Goal: Task Accomplishment & Management: Manage account settings

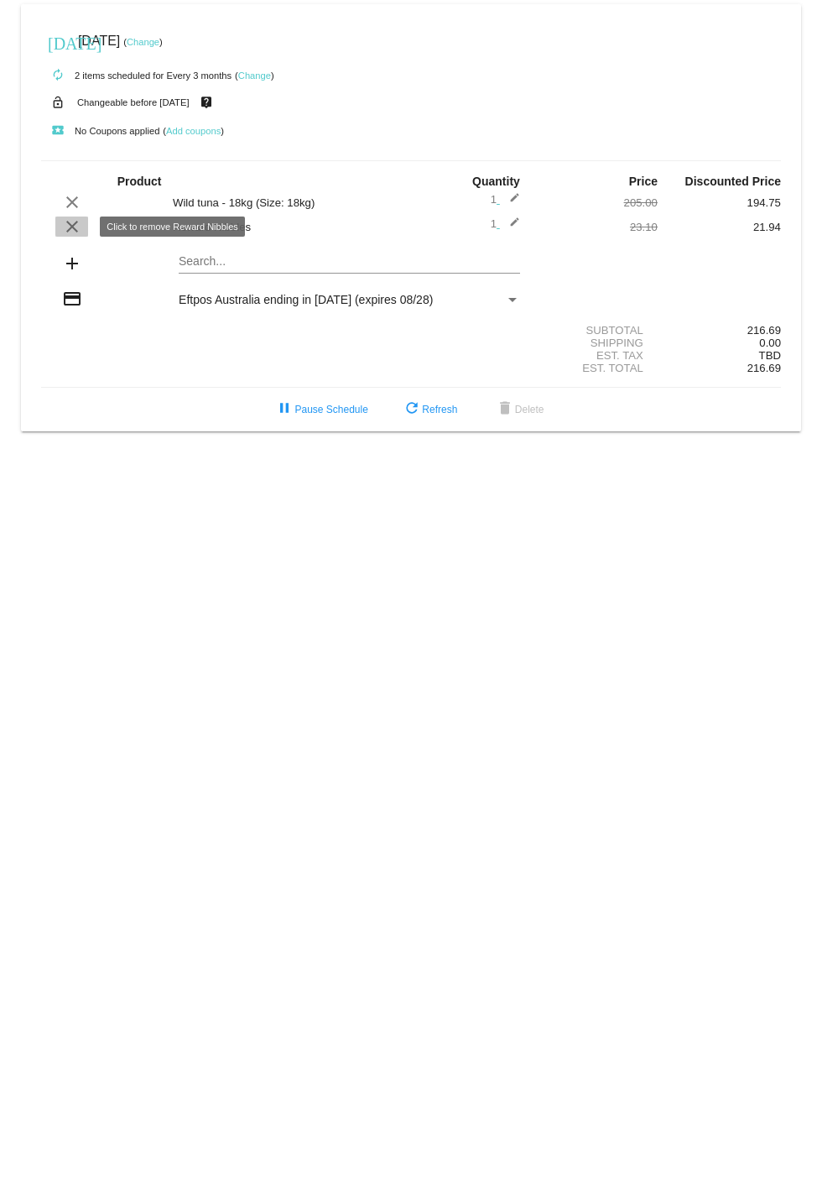
click at [66, 220] on mat-icon "clear" at bounding box center [72, 226] width 20 height 20
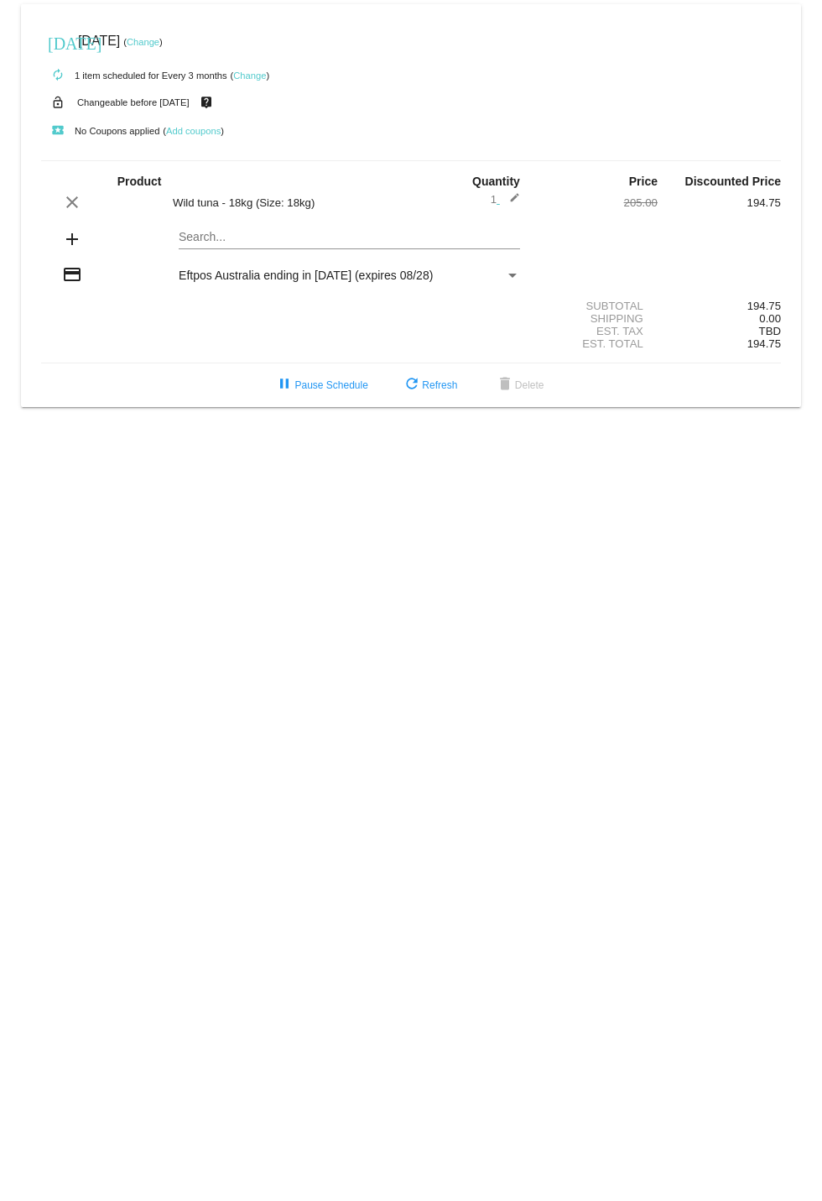
click at [153, 44] on link "Change" at bounding box center [143, 42] width 33 height 10
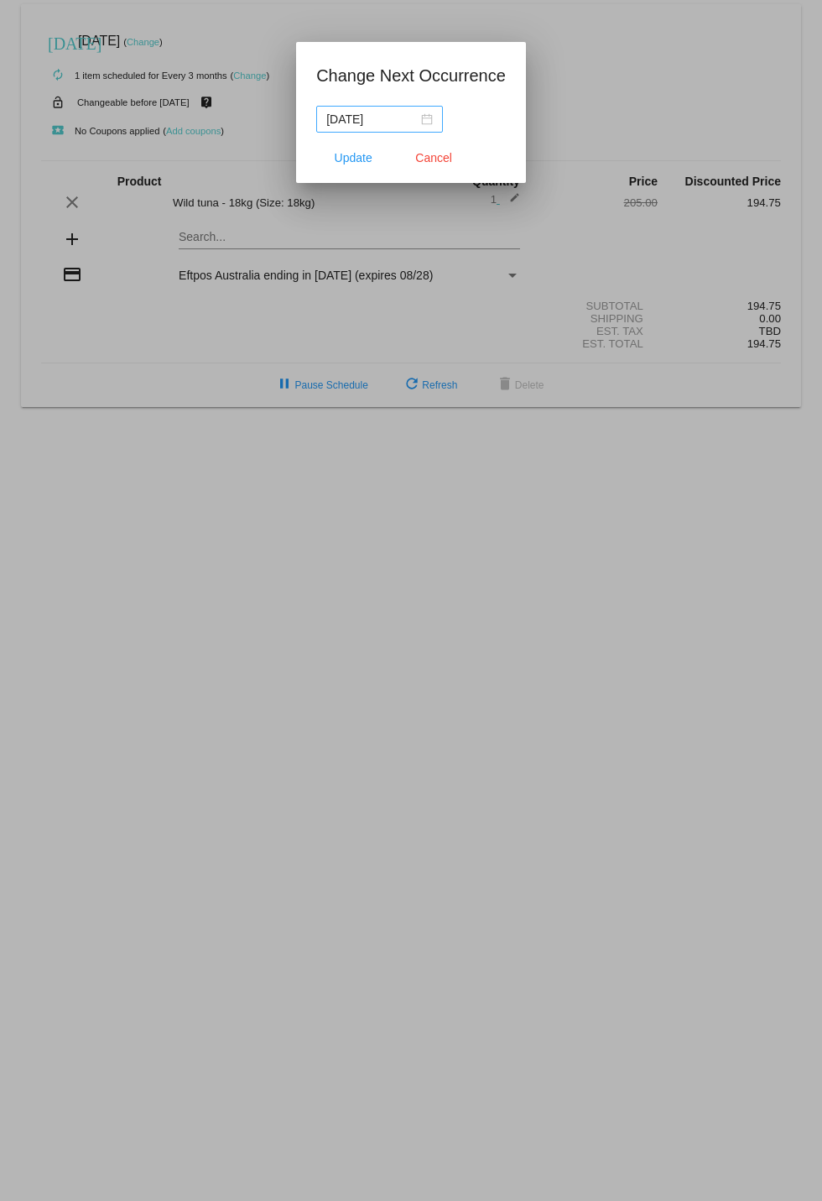
click at [420, 114] on div "2025-10-09" at bounding box center [379, 119] width 107 height 18
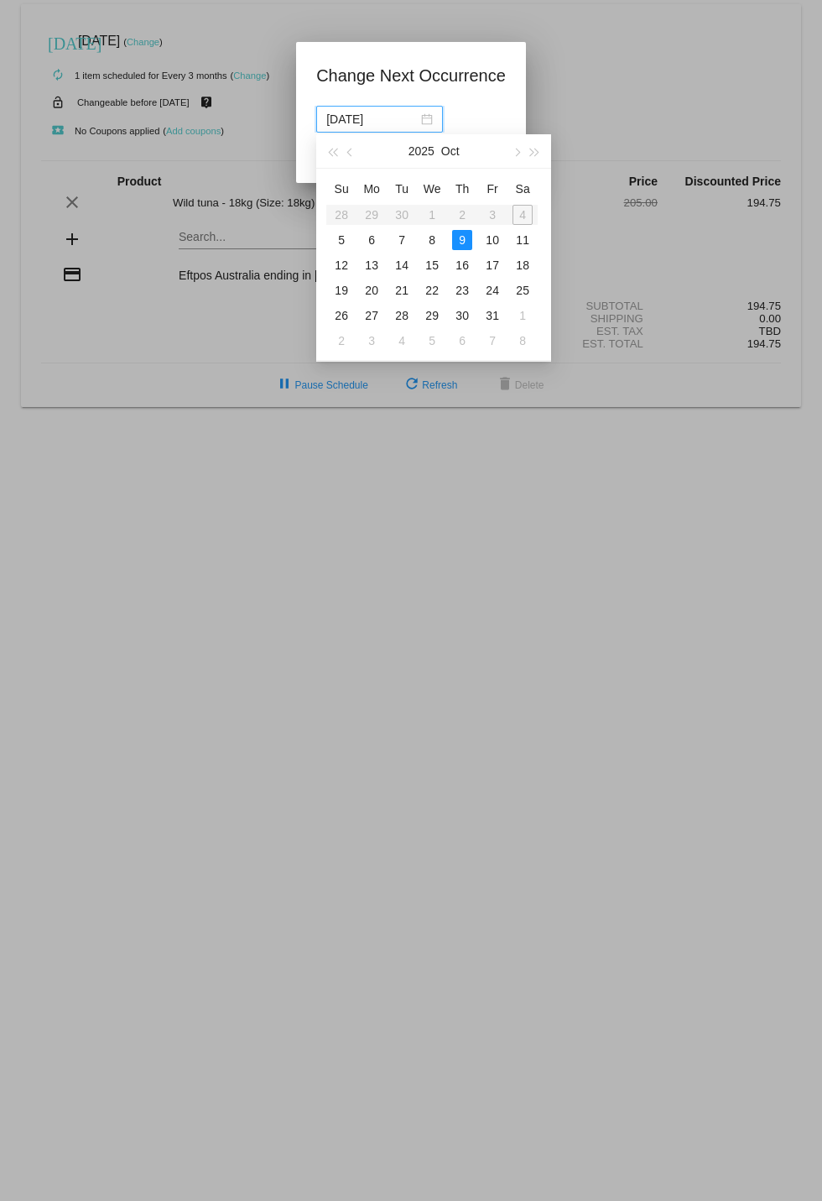
click at [518, 213] on table "Su Mo Tu We Th Fr Sa 28 29 30 1 2 3 4 5 6 7 8 9 10 11 12 13 14 15 16 17 18 19 2…" at bounding box center [431, 264] width 211 height 178
click at [368, 237] on div "6" at bounding box center [372, 240] width 20 height 20
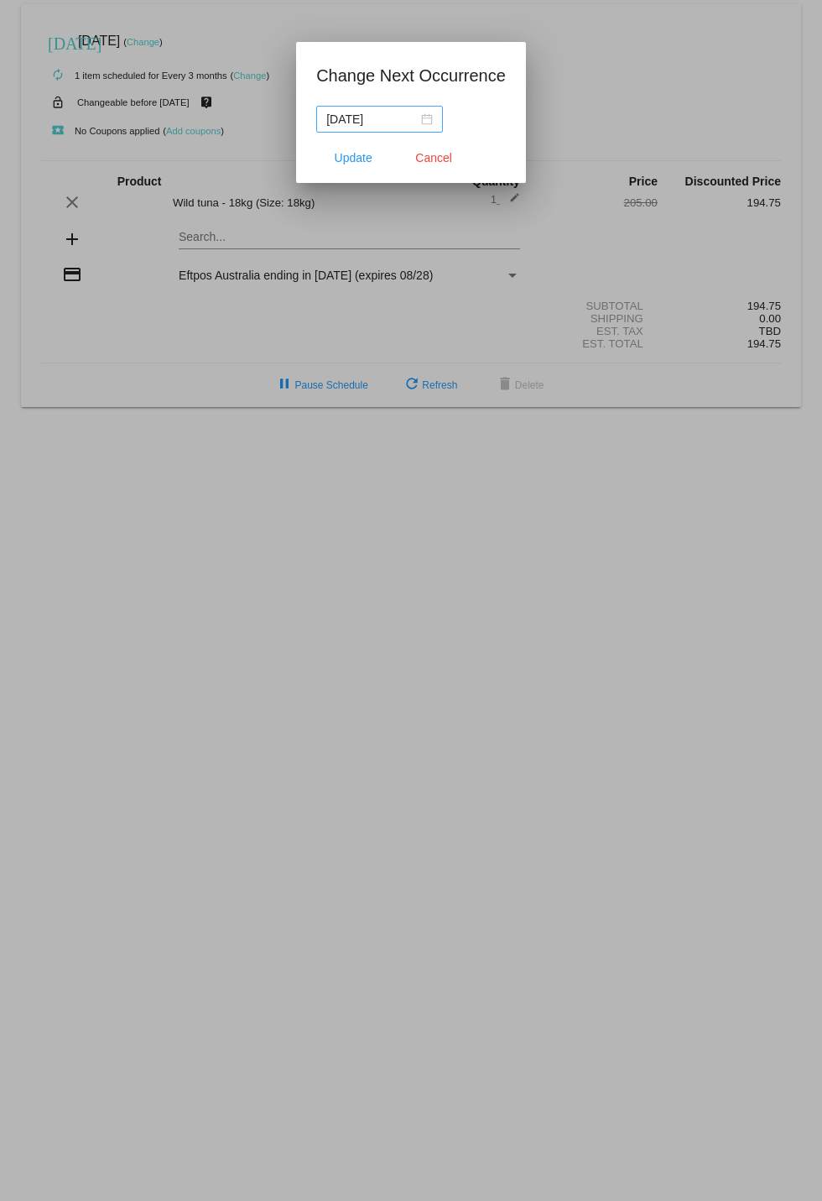
click at [431, 117] on nz-date-picker "2025-10-06" at bounding box center [379, 119] width 127 height 27
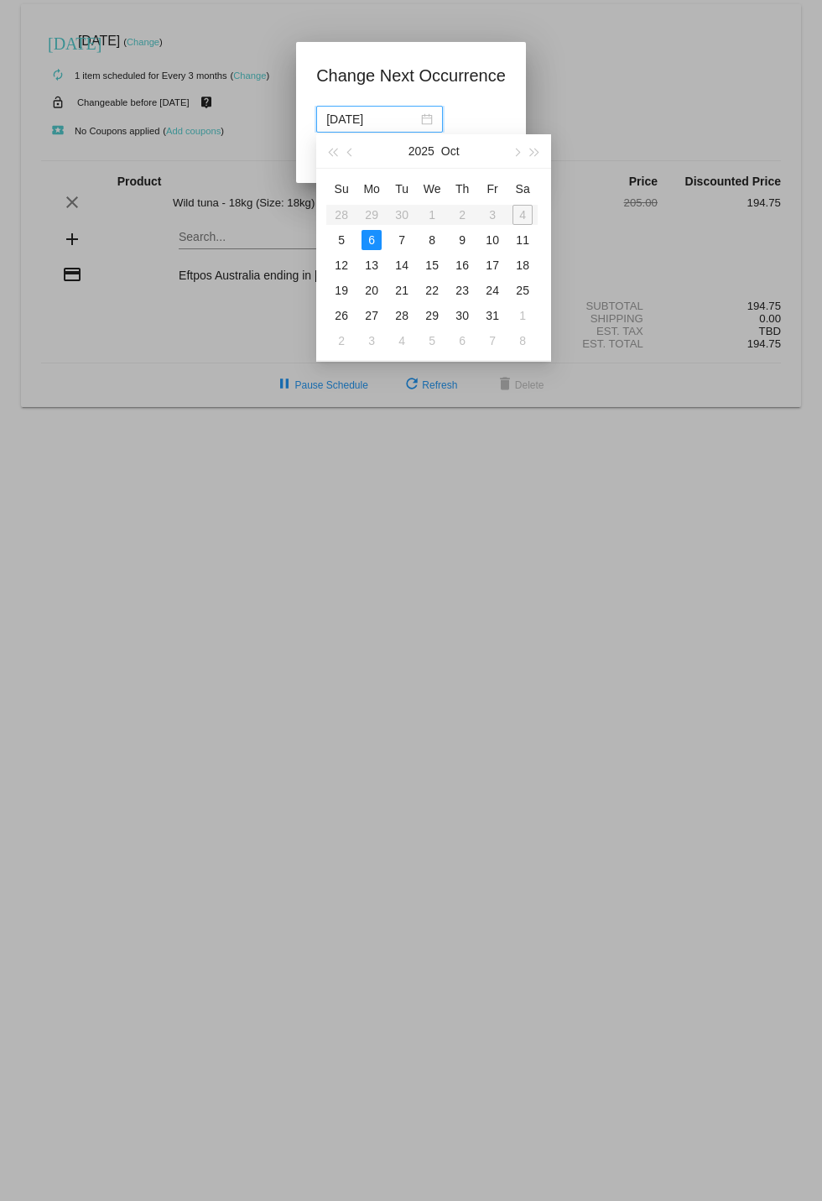
click at [336, 242] on div "5" at bounding box center [341, 240] width 20 height 20
type input "2025-10-05"
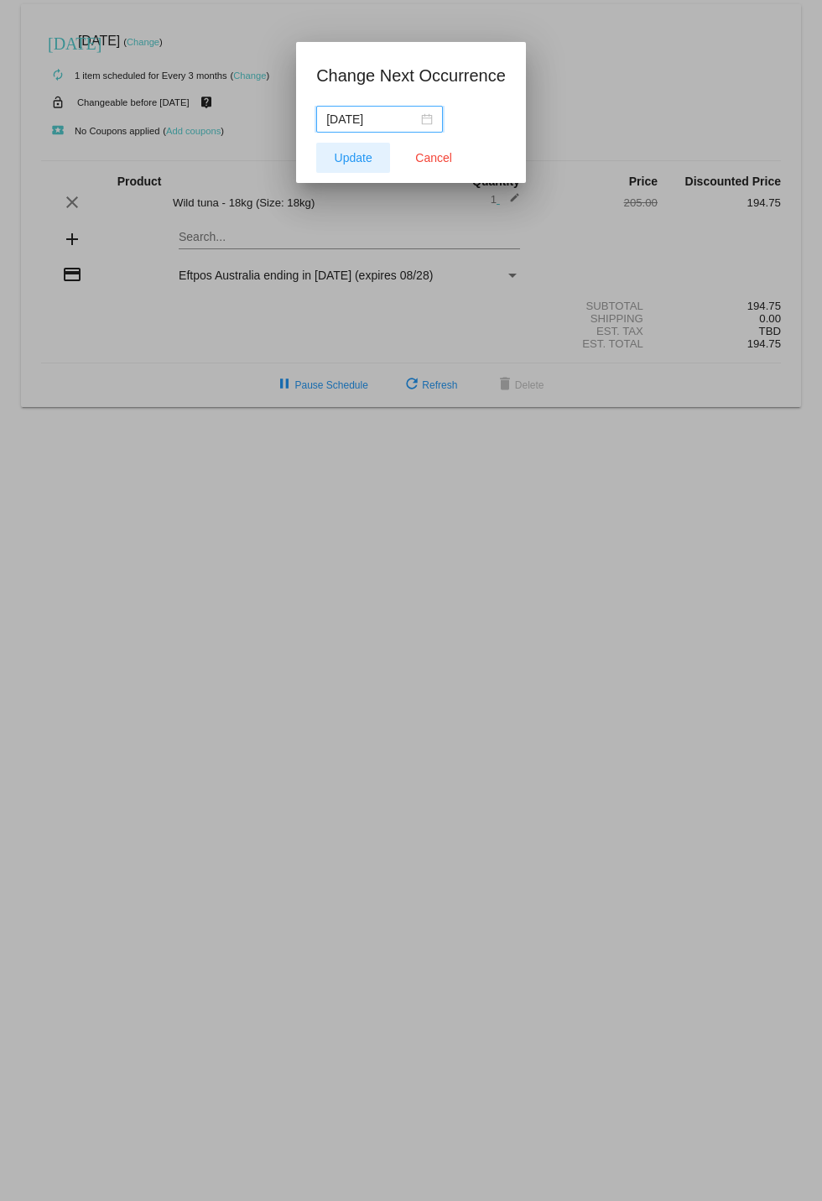
click at [355, 161] on span "Update" at bounding box center [354, 157] width 38 height 13
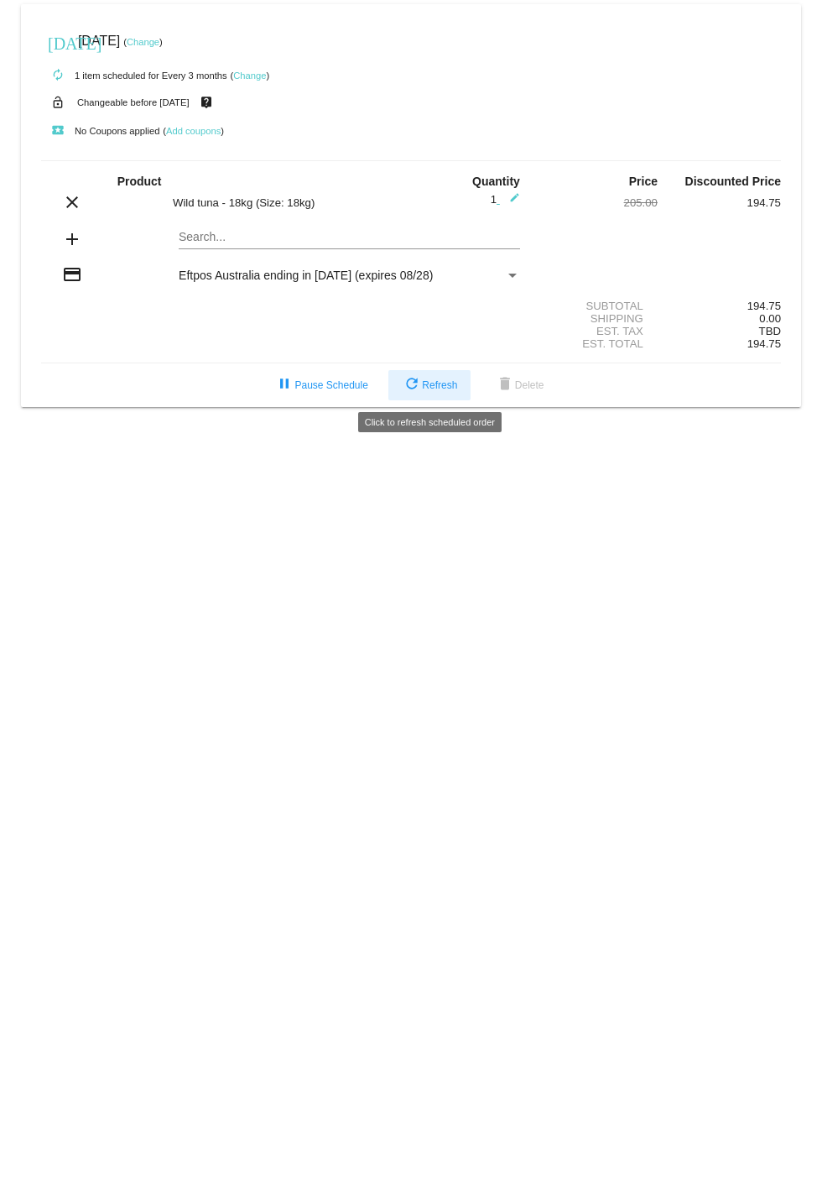
click at [421, 381] on span "refresh Refresh" at bounding box center [429, 385] width 55 height 12
